Goal: Information Seeking & Learning: Find contact information

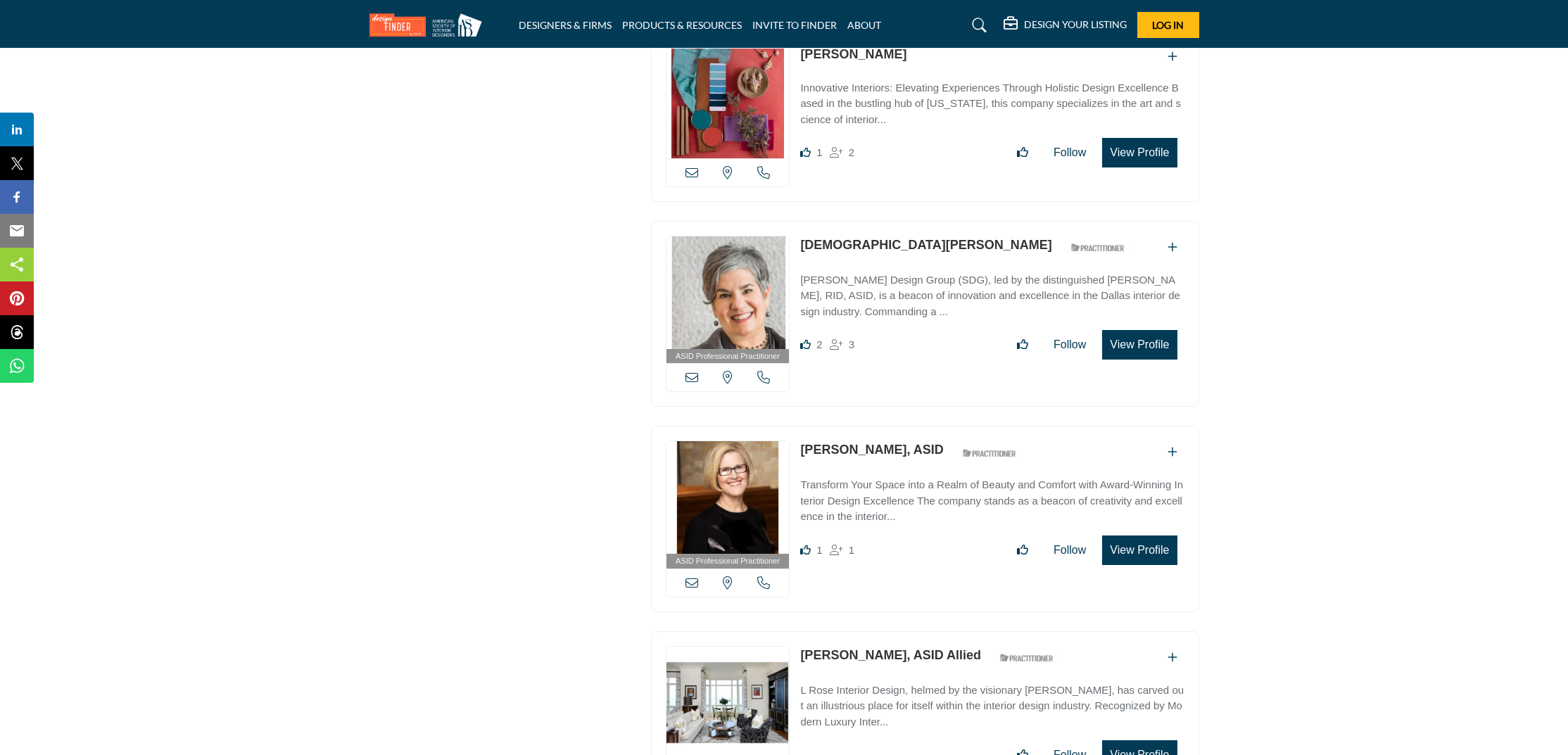
scroll to position [4909, 0]
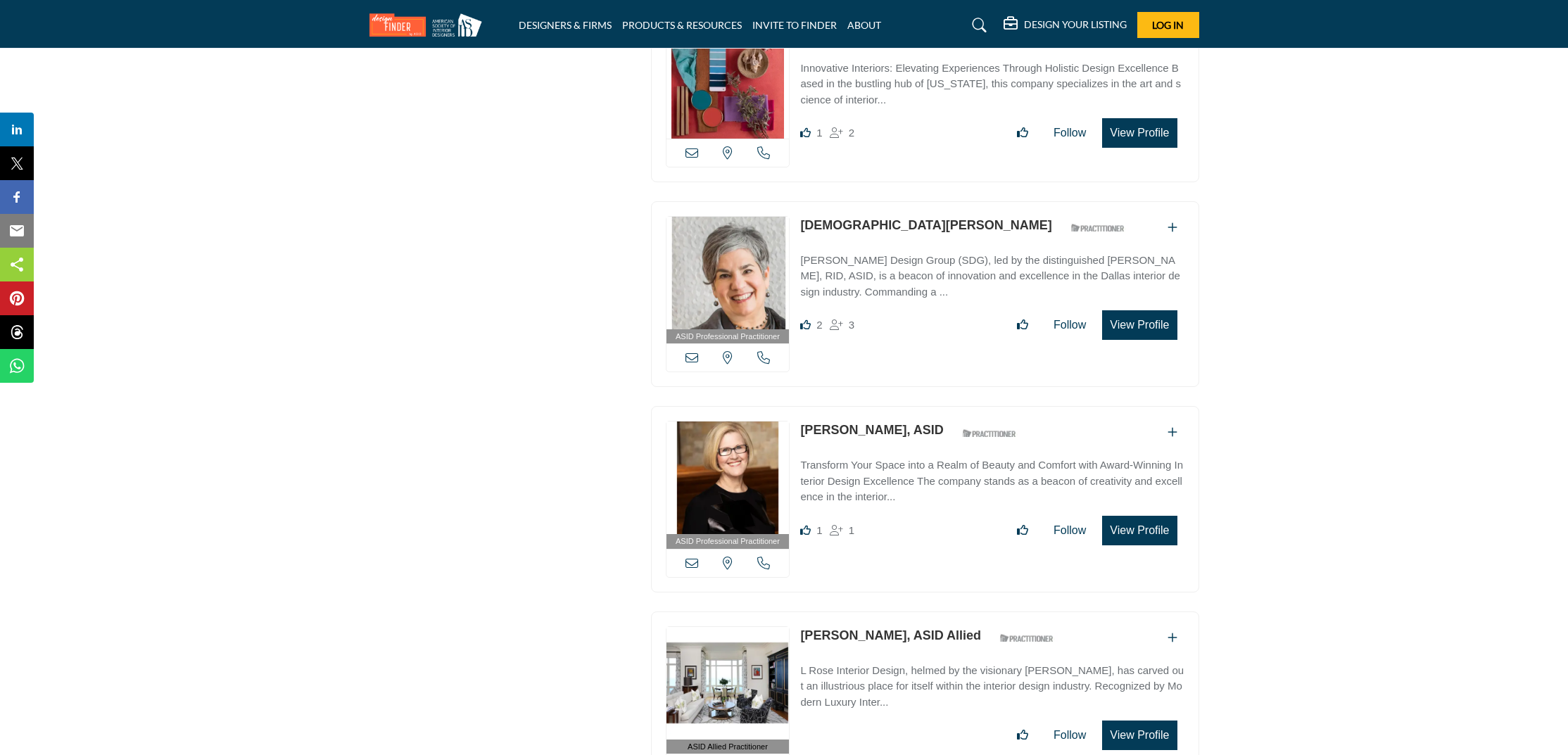
click at [825, 219] on link "Cristie Schlosser" at bounding box center [925, 225] width 251 height 14
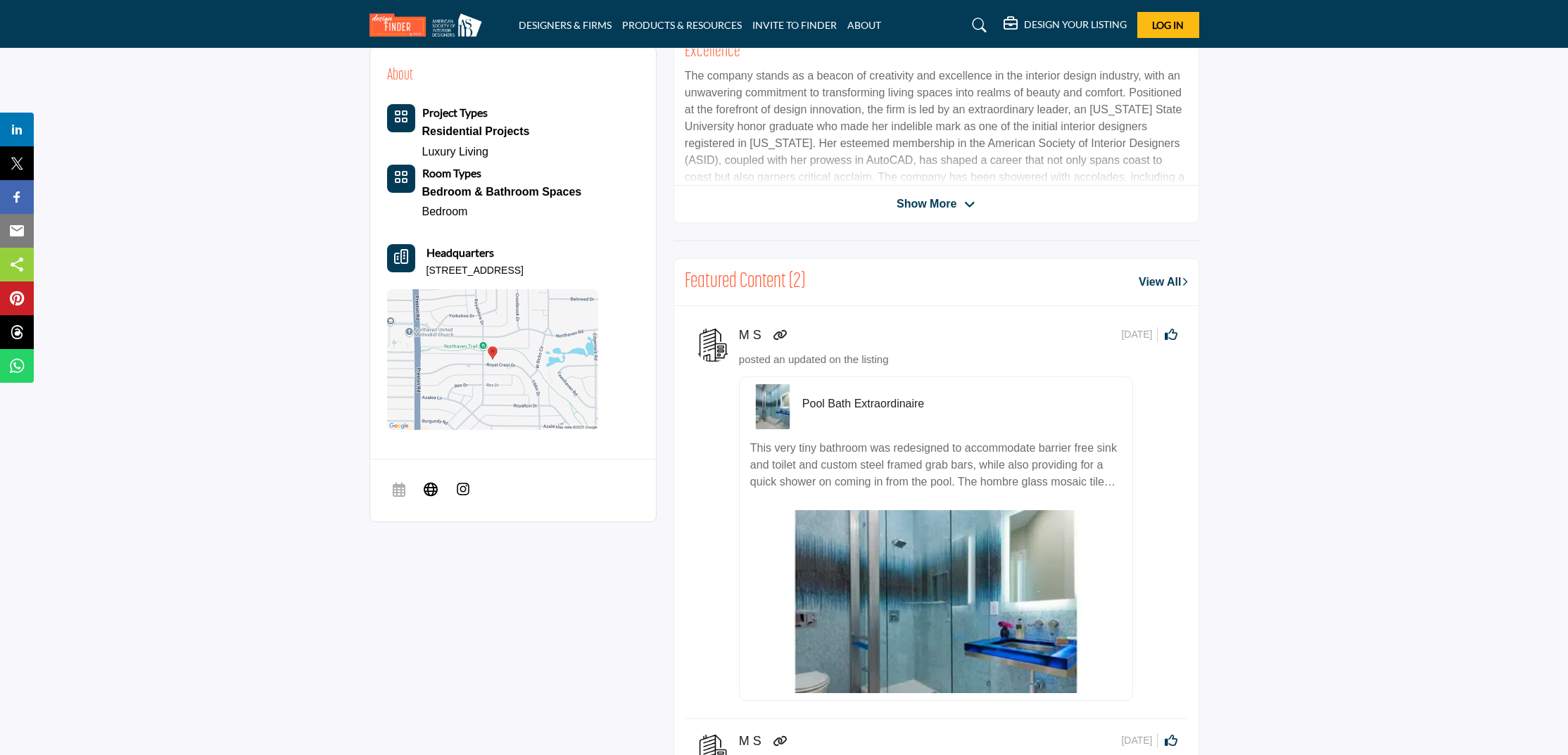
scroll to position [579, 0]
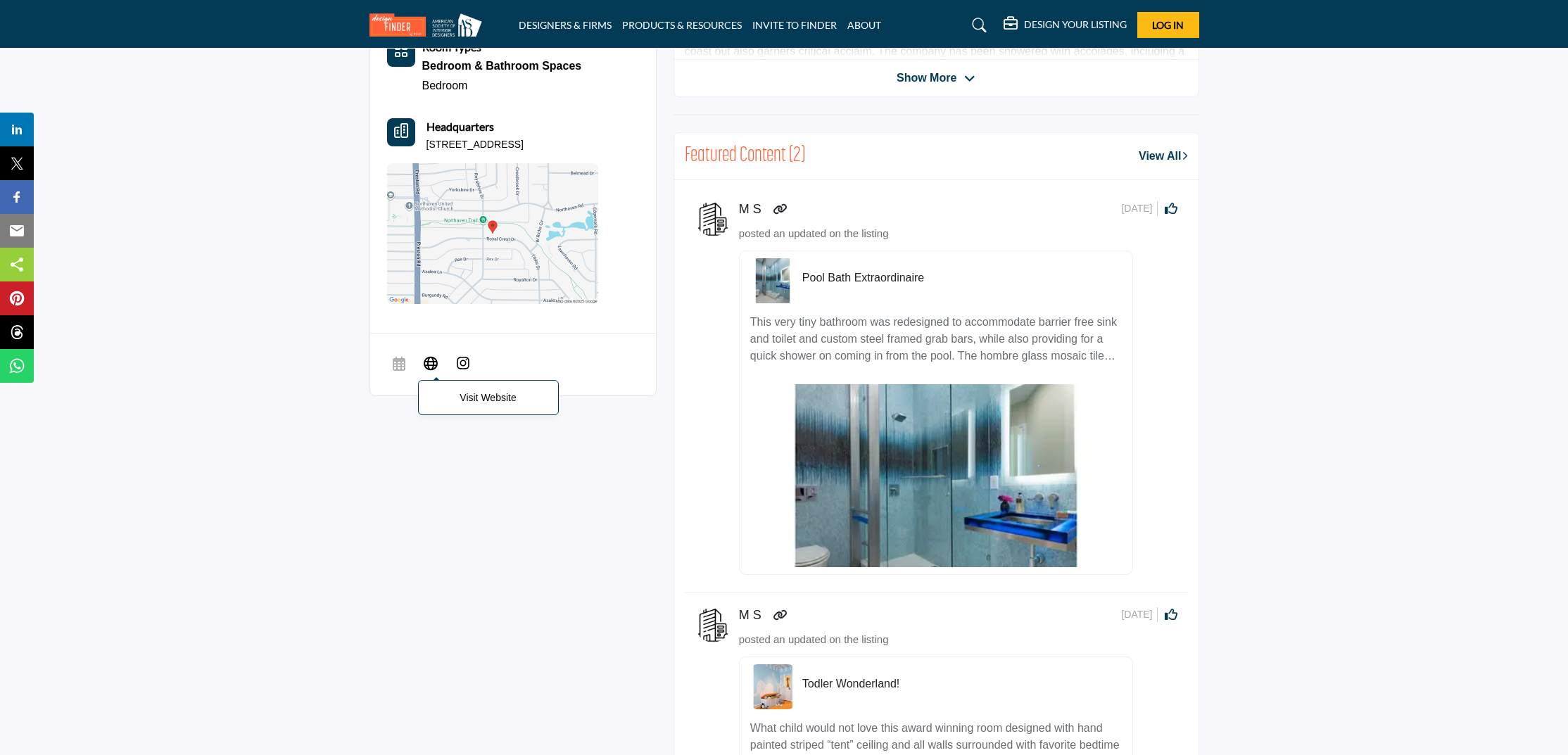
click at [425, 366] on span "Visit Website" at bounding box center [431, 364] width 25 height 29
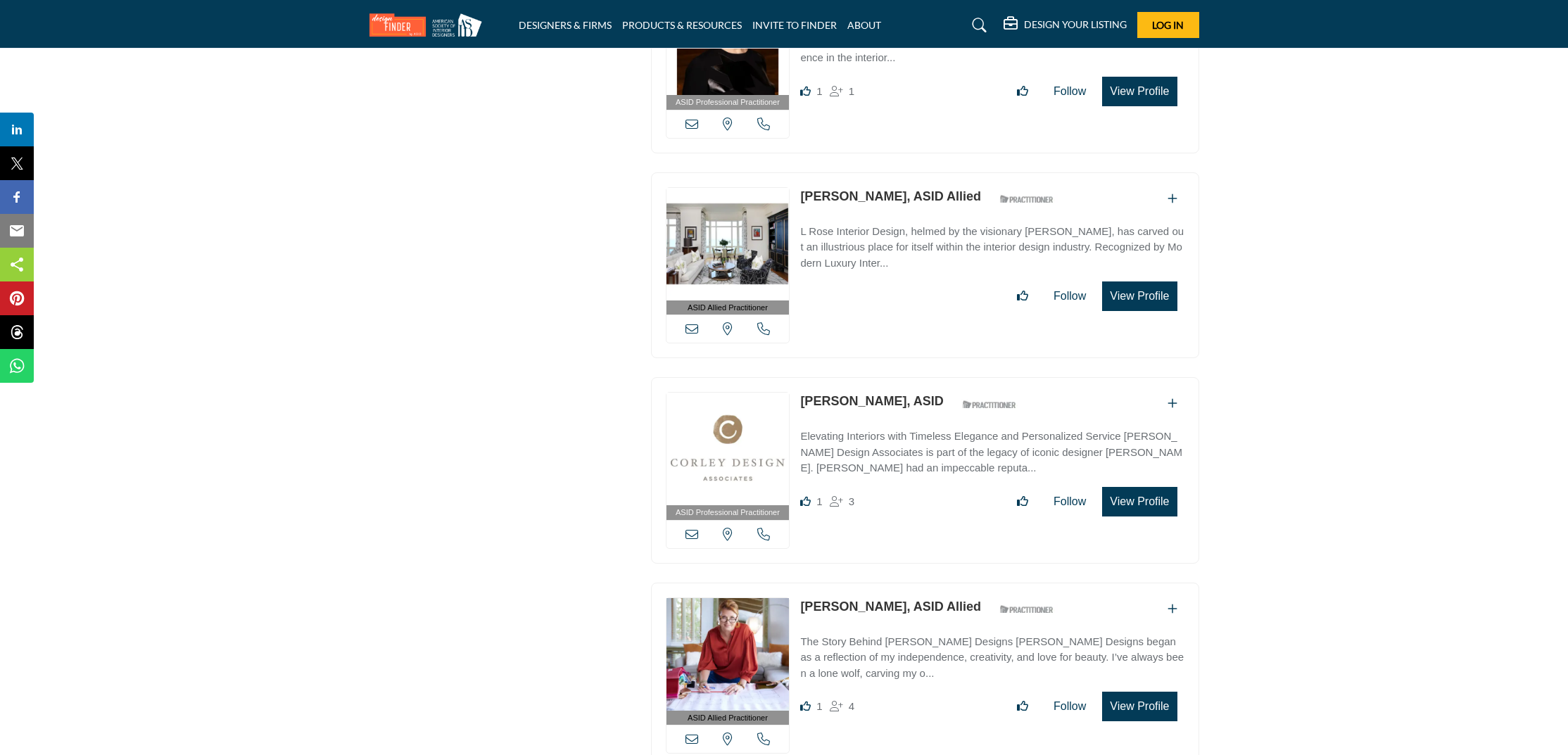
scroll to position [5351, 0]
click at [890, 189] on link "Lakesha Rose, ASID Allied" at bounding box center [890, 196] width 181 height 14
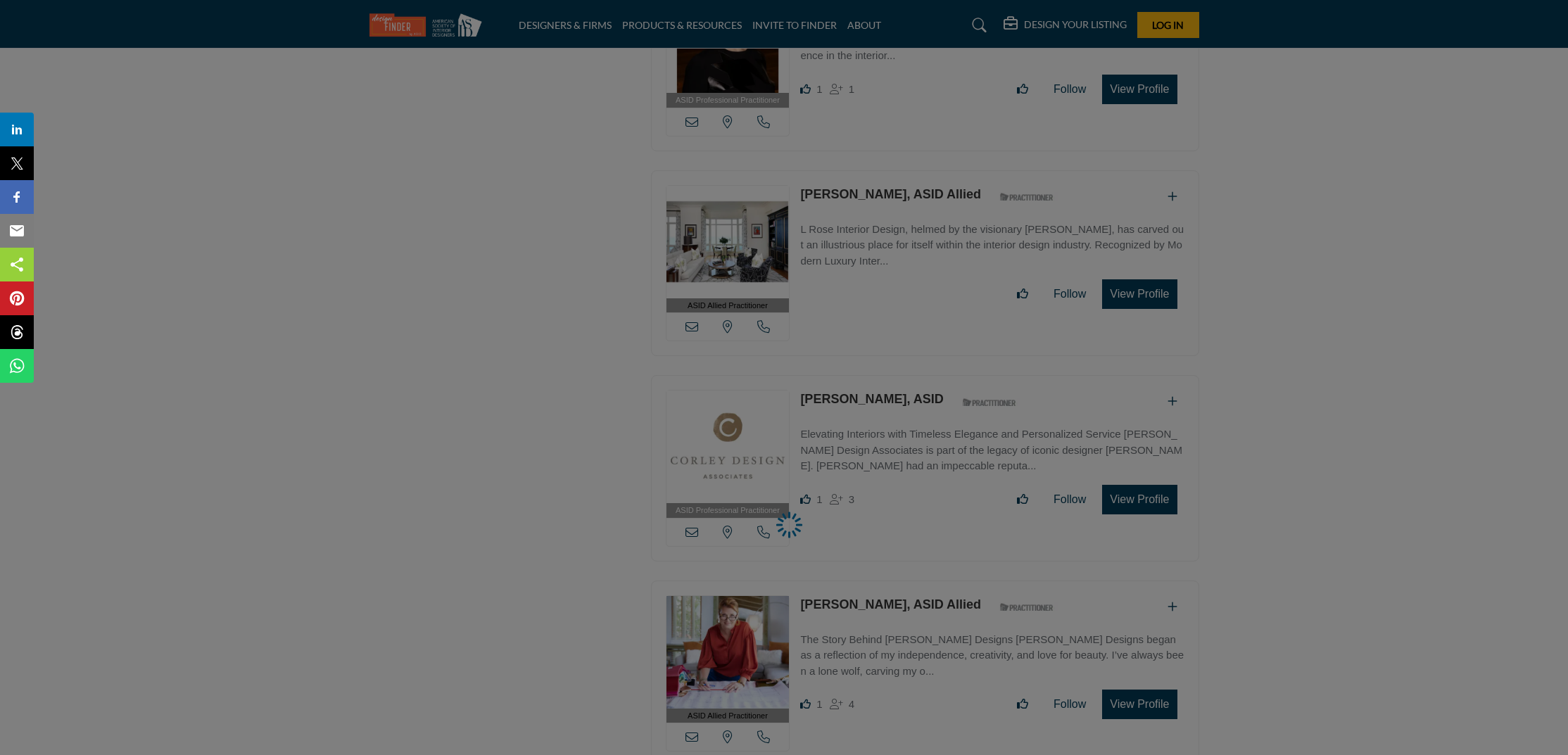
scroll to position [5353, 0]
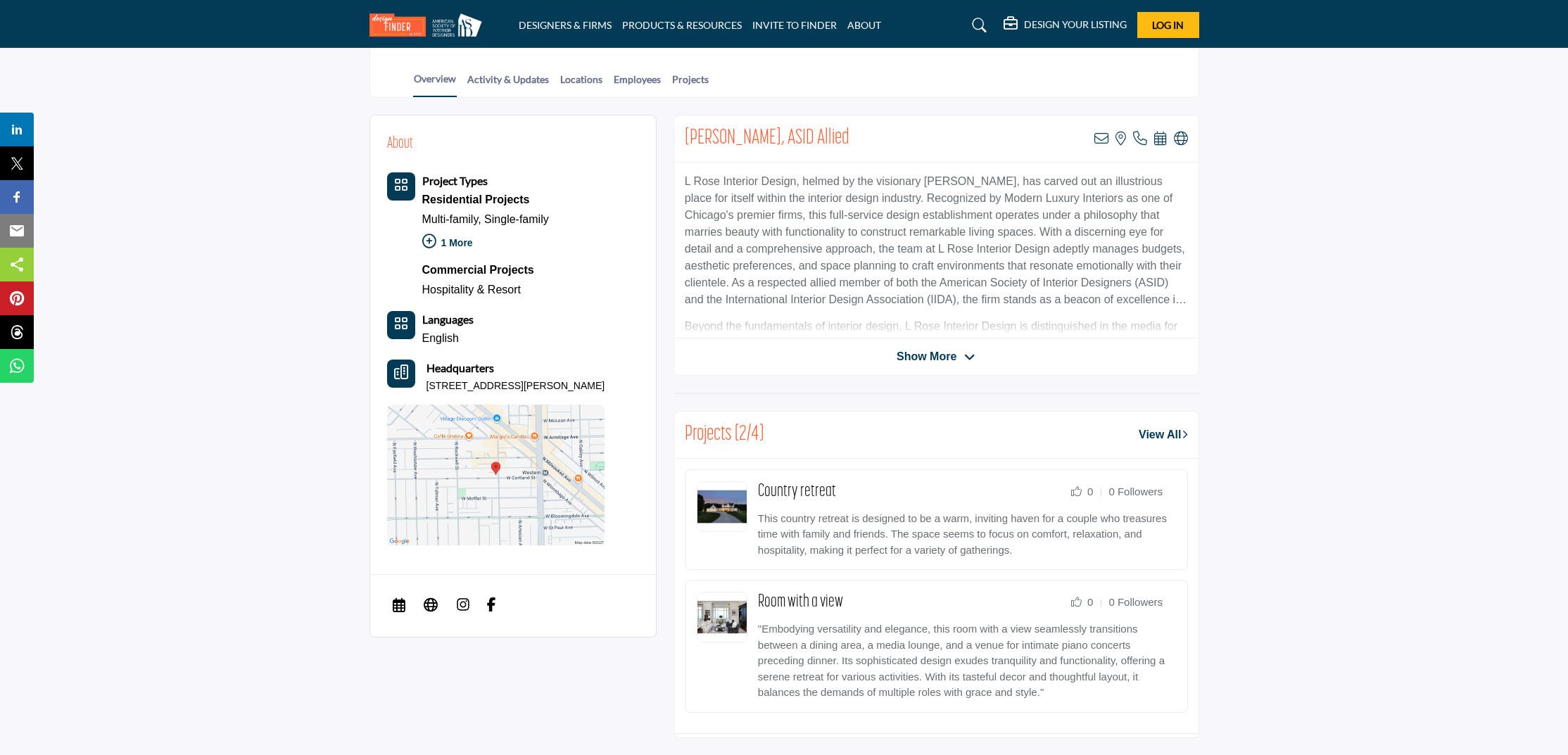
scroll to position [364, 0]
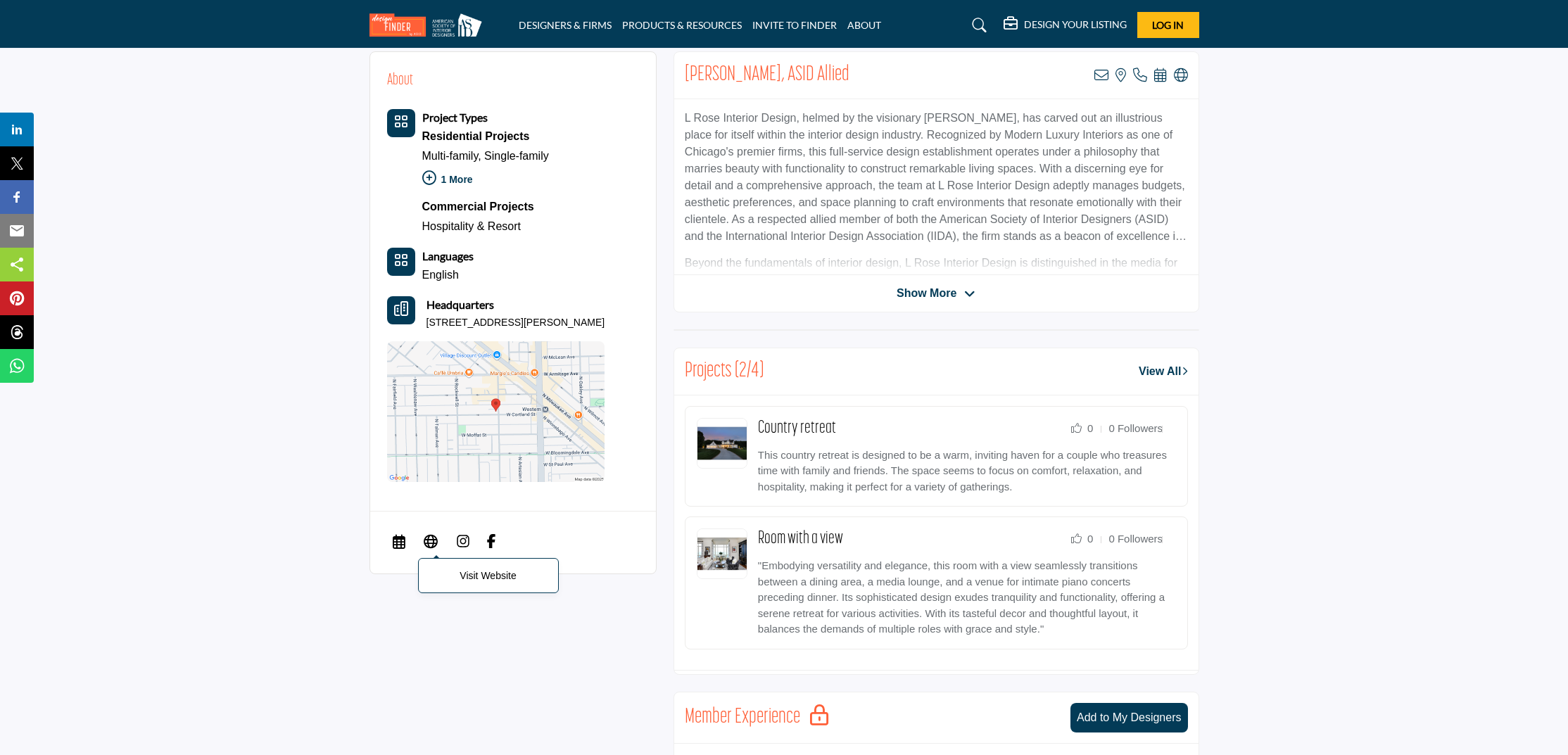
click at [441, 537] on span "Visit Website" at bounding box center [431, 542] width 25 height 29
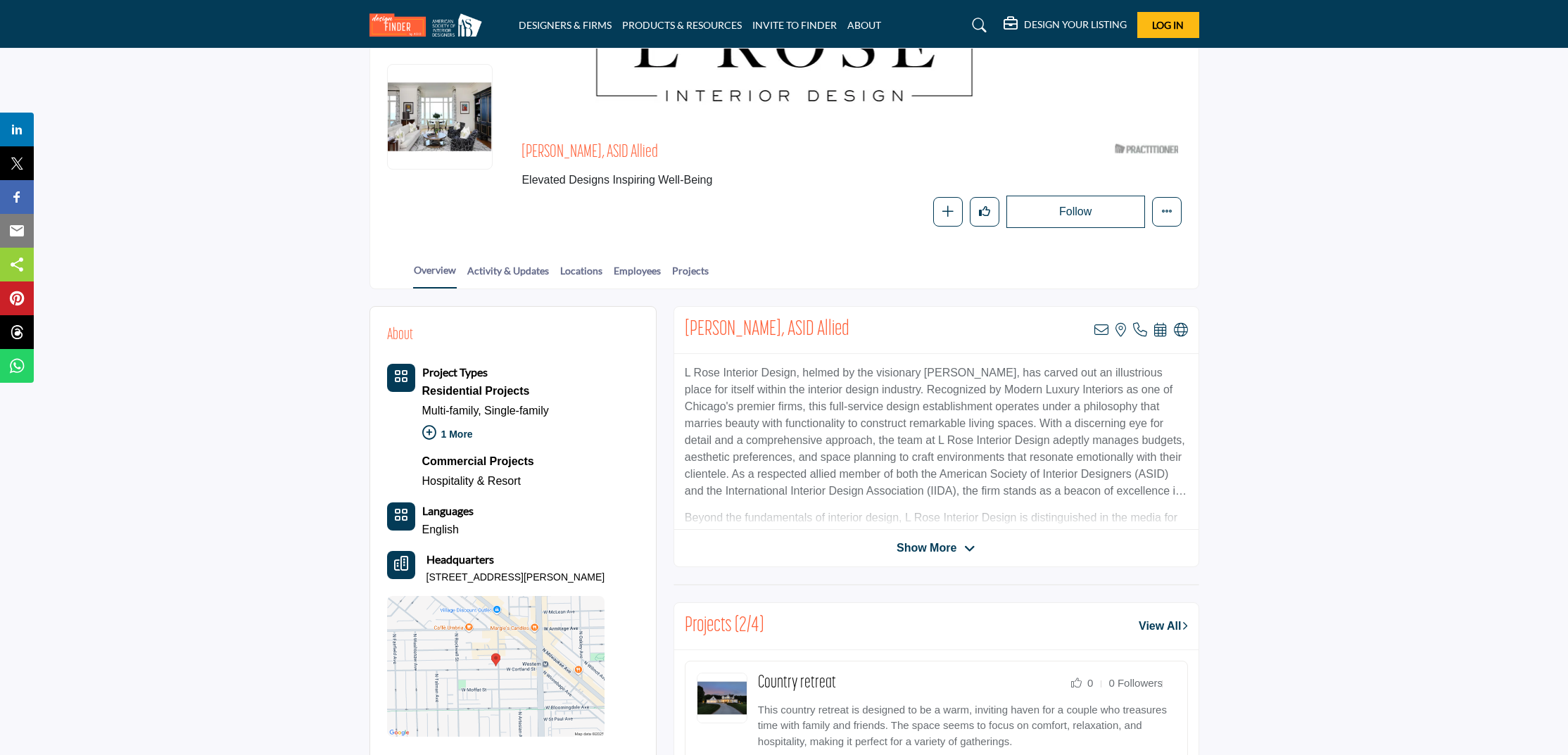
scroll to position [109, 0]
